Goal: Check status: Check status

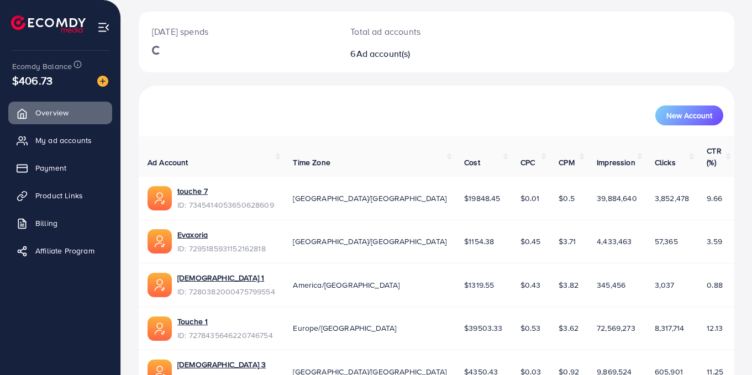
scroll to position [226, 0]
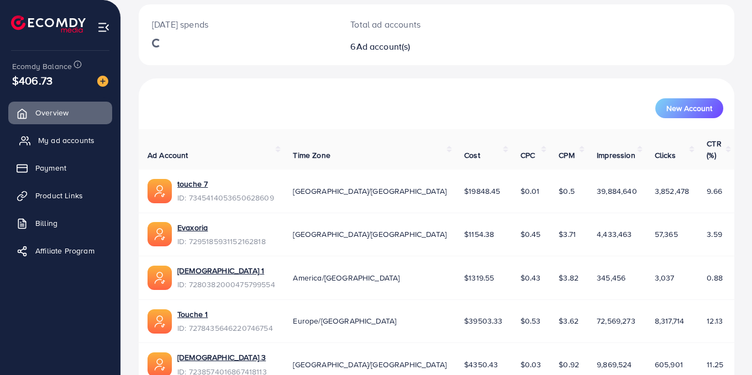
click at [35, 135] on link "My ad accounts" at bounding box center [60, 140] width 104 height 22
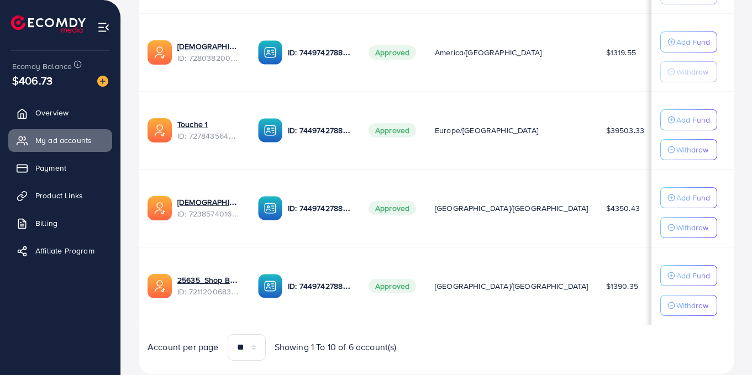
scroll to position [410, 0]
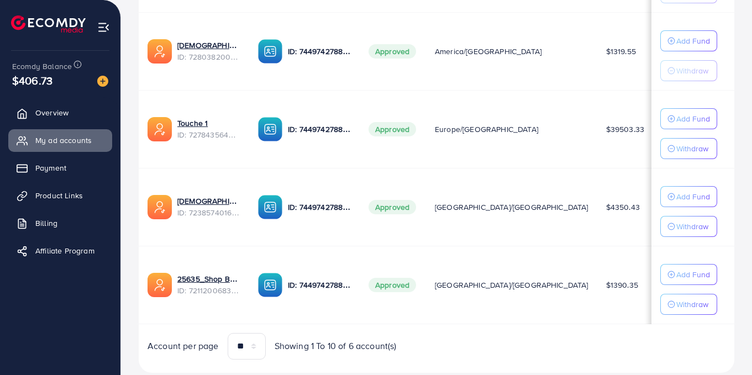
drag, startPoint x: 588, startPoint y: 287, endPoint x: 560, endPoint y: 286, distance: 27.1
click at [653, 286] on td "$10401" at bounding box center [676, 285] width 47 height 78
click at [653, 298] on td "$10401" at bounding box center [676, 285] width 47 height 78
click at [662, 285] on span "$10401" at bounding box center [674, 284] width 25 height 11
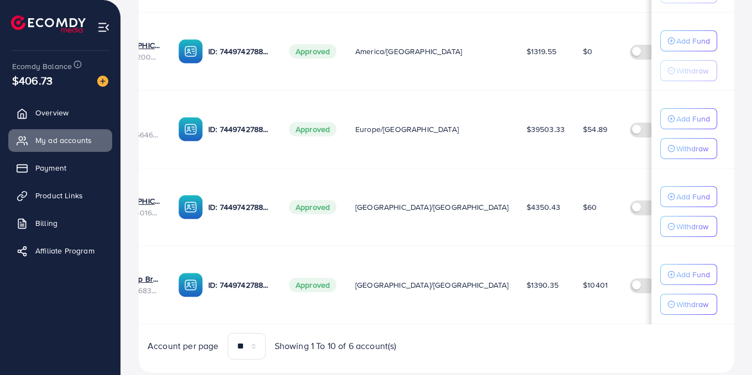
scroll to position [0, 78]
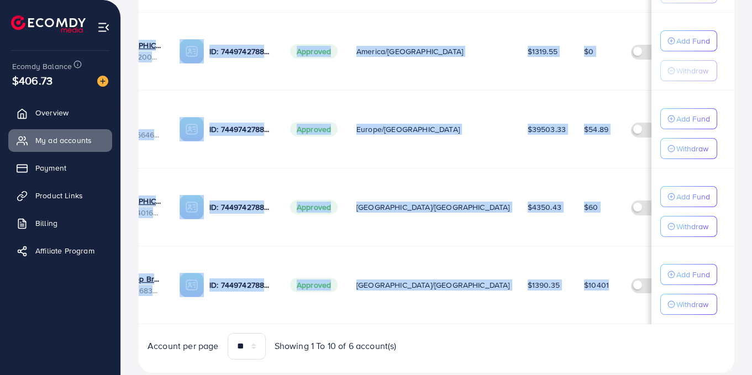
drag, startPoint x: 575, startPoint y: 325, endPoint x: 505, endPoint y: 325, distance: 70.1
click at [505, 324] on div "Ad Account Your BC ID Ad Account Status Time Zone Cost Balance Auto top-up Thre…" at bounding box center [436, 68] width 595 height 511
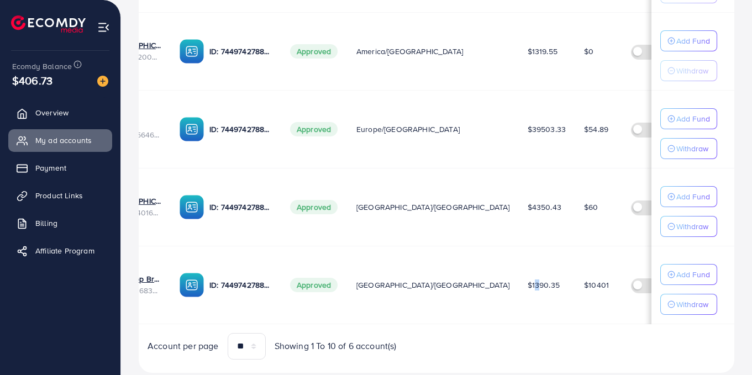
click at [519, 308] on td "$1390.35" at bounding box center [547, 285] width 56 height 78
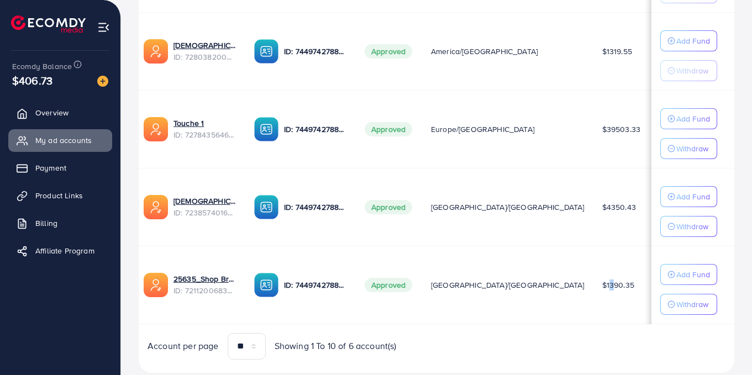
scroll to position [0, 0]
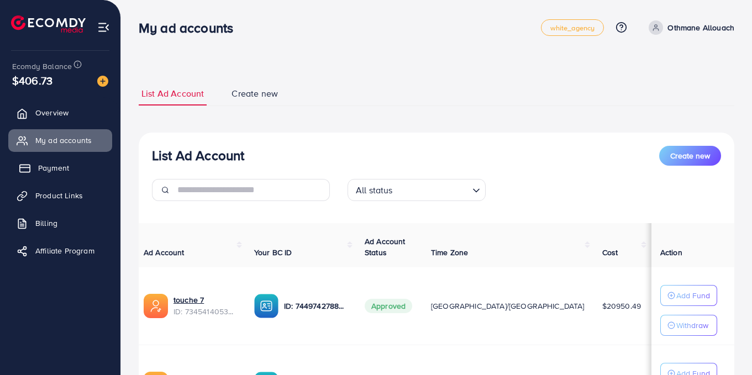
click at [65, 172] on span "Payment" at bounding box center [53, 167] width 31 height 11
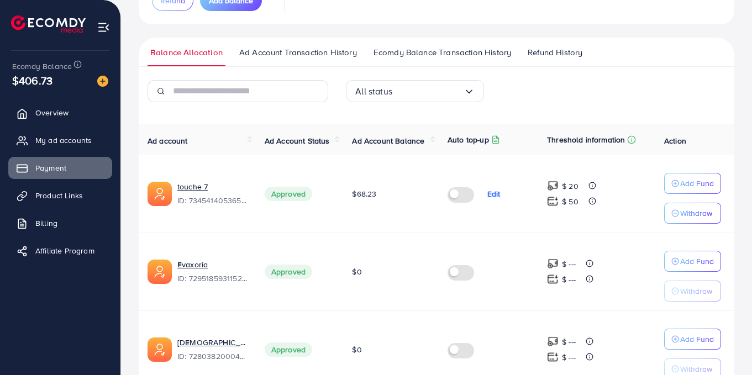
scroll to position [123, 0]
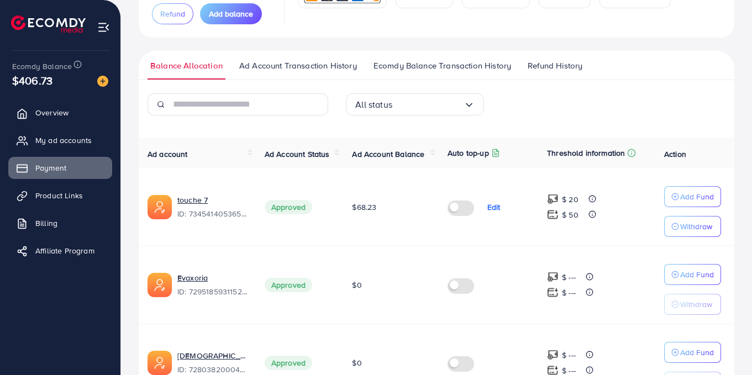
click at [267, 64] on span "Ad Account Transaction History" at bounding box center [298, 66] width 118 height 12
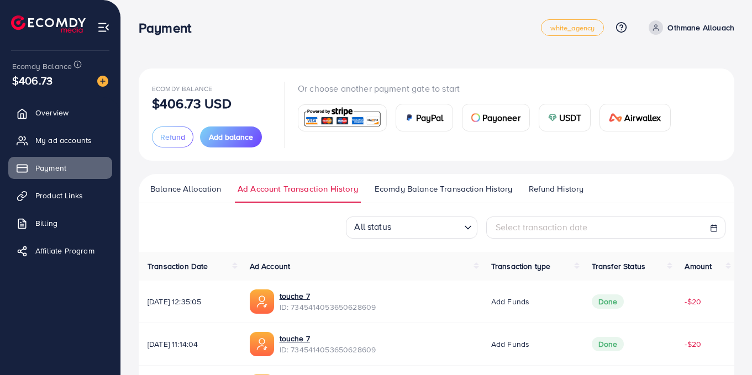
click at [392, 193] on span "Ecomdy Balance Transaction History" at bounding box center [443, 189] width 138 height 12
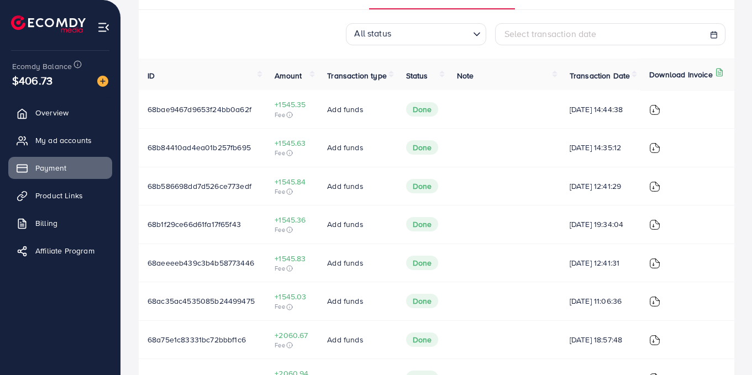
scroll to position [202, 0]
